Goal: Information Seeking & Learning: Learn about a topic

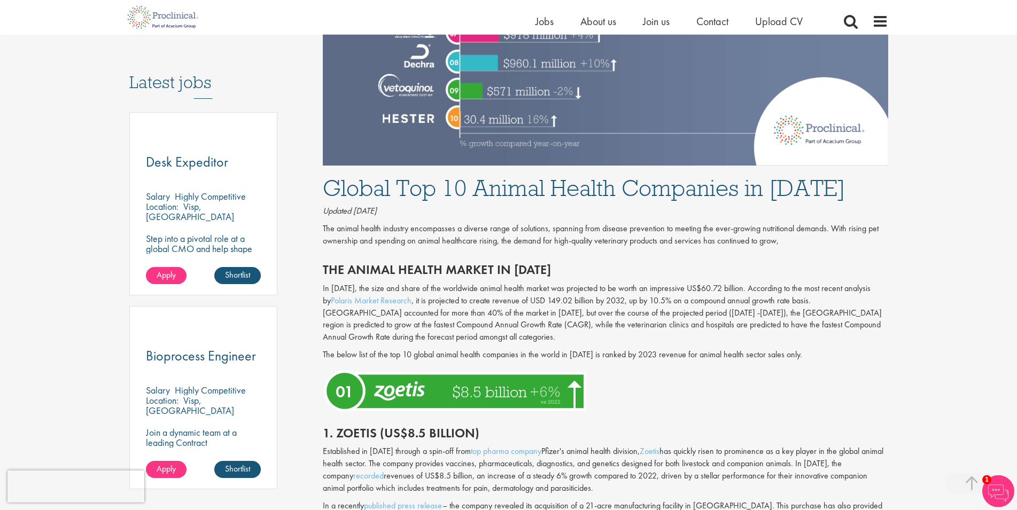
scroll to position [600, 0]
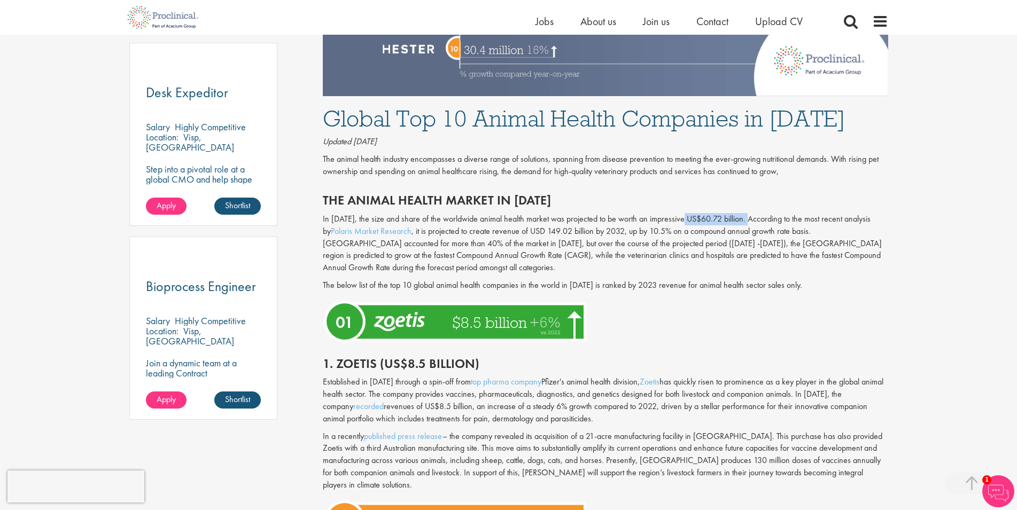
drag, startPoint x: 684, startPoint y: 221, endPoint x: 749, endPoint y: 216, distance: 65.9
click at [749, 216] on p "In [DATE], the size and share of the worldwide animal health market was project…" at bounding box center [606, 243] width 566 height 61
click at [731, 223] on p "In [DATE], the size and share of the worldwide animal health market was project…" at bounding box center [606, 243] width 566 height 61
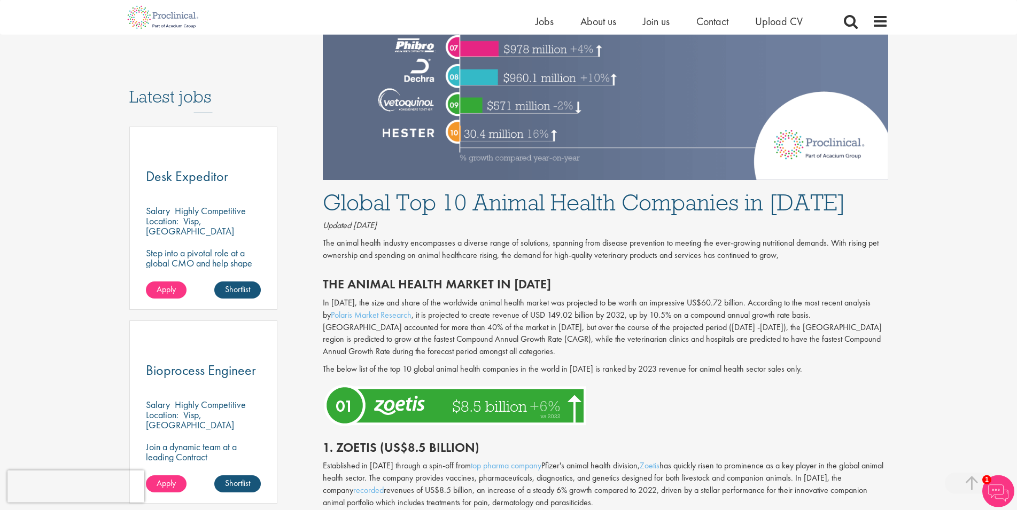
scroll to position [545, 0]
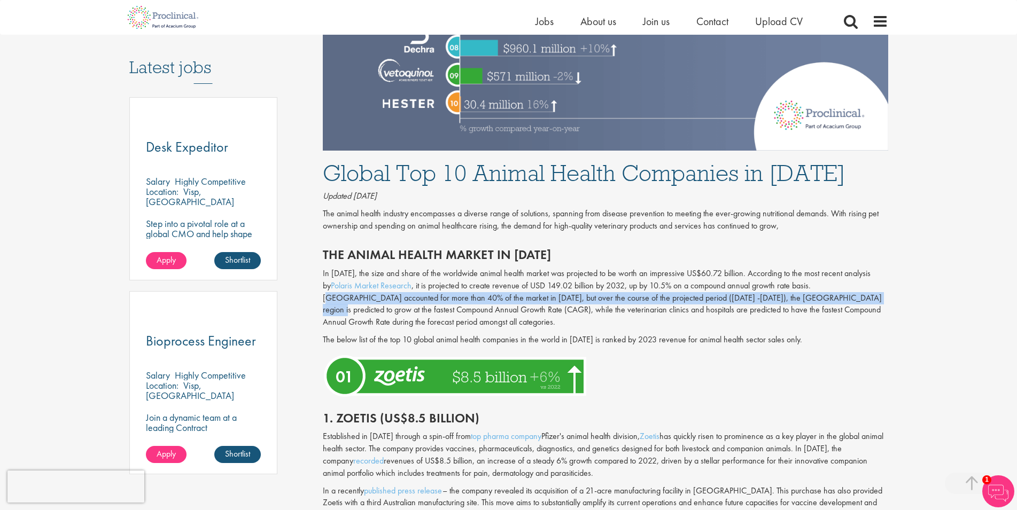
drag, startPoint x: 809, startPoint y: 285, endPoint x: 817, endPoint y: 300, distance: 16.8
click at [817, 300] on p "In [DATE], the size and share of the worldwide animal health market was project…" at bounding box center [606, 298] width 566 height 61
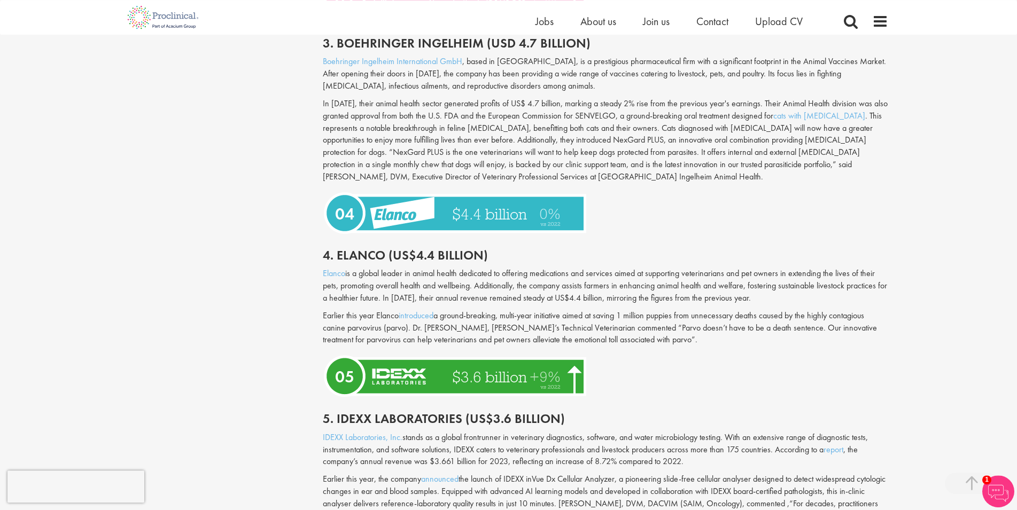
scroll to position [1308, 0]
drag, startPoint x: 458, startPoint y: 262, endPoint x: 614, endPoint y: 266, distance: 156.7
click at [614, 267] on p "Elanco is a global leader in animal health dedicated to offering medications an…" at bounding box center [606, 285] width 566 height 37
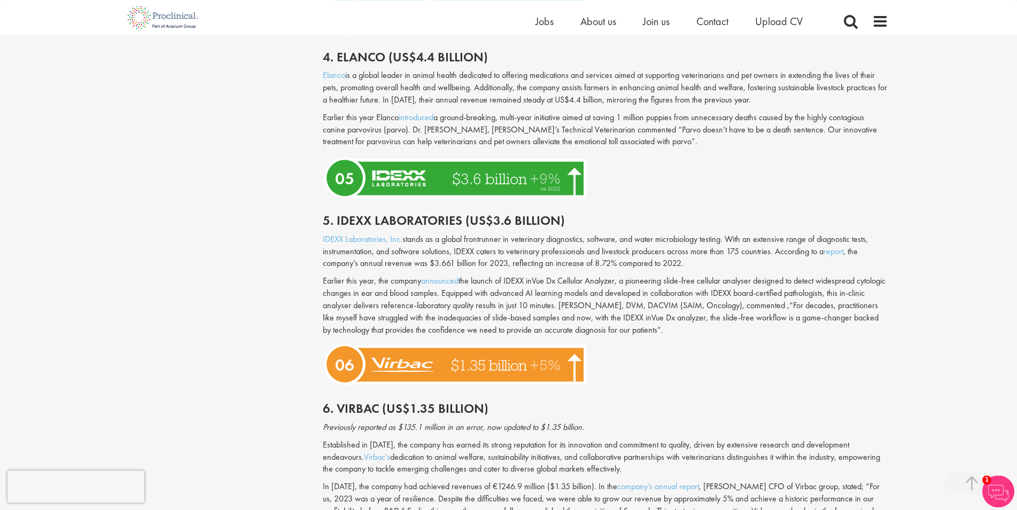
scroll to position [1527, 0]
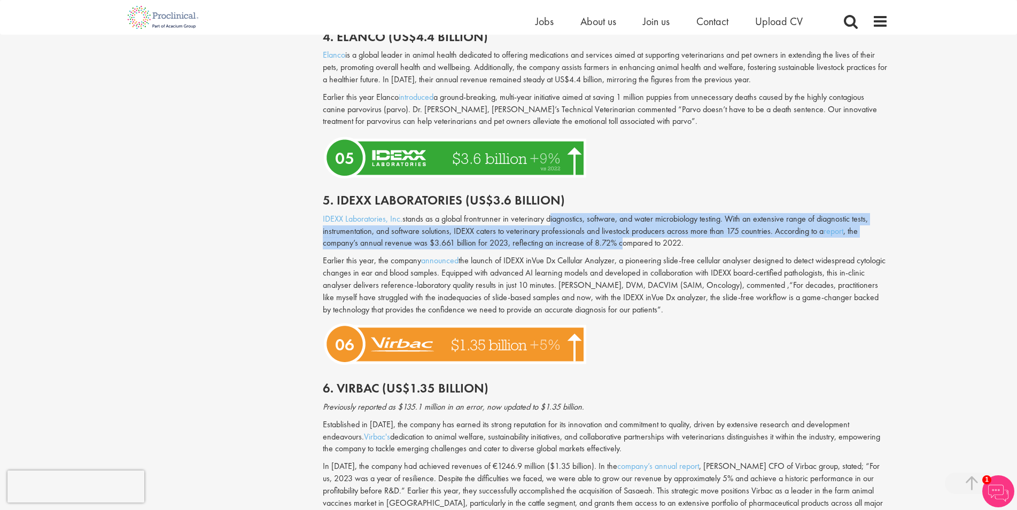
drag, startPoint x: 549, startPoint y: 208, endPoint x: 623, endPoint y: 233, distance: 77.4
click at [623, 233] on p "IDEXX Laboratories, Inc. stands as a global frontrunner in veterinary diagnosti…" at bounding box center [606, 231] width 566 height 37
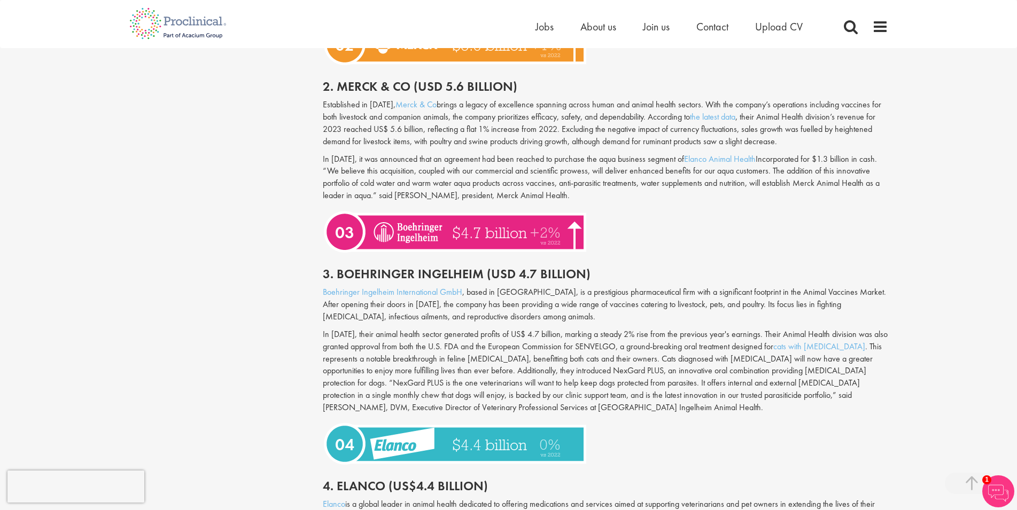
scroll to position [1080, 0]
